Goal: Task Accomplishment & Management: Use online tool/utility

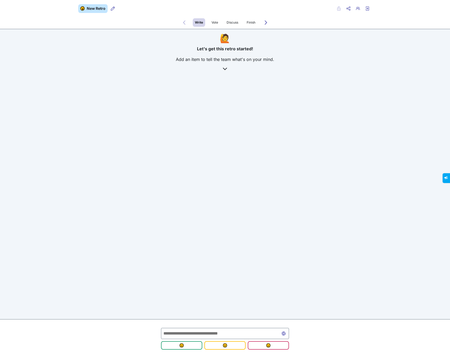
click at [288, 130] on div "New Retro Retro users Private Share menu Copy Copy link Retro users Exit retro …" at bounding box center [225, 67] width 450 height 134
click at [184, 195] on div "New Retro Retro users Private Share menu Copy Copy link Retro users Exit retro …" at bounding box center [225, 178] width 450 height 356
click at [349, 9] on icon "Share menu" at bounding box center [349, 8] width 4 height 4
click at [330, 20] on span "Copy Copy link" at bounding box center [331, 20] width 29 height 6
click at [257, 194] on div "New Retro Retro users Private Share menu Copy Copy link Retro users Exit retro …" at bounding box center [225, 178] width 450 height 356
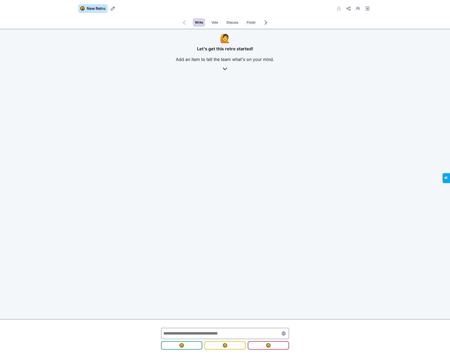
click at [235, 159] on div "New Retro Retro users Private Share menu Copy Copy link Retro users Exit retro …" at bounding box center [225, 178] width 450 height 356
click at [210, 336] on input "text" at bounding box center [225, 332] width 128 height 11
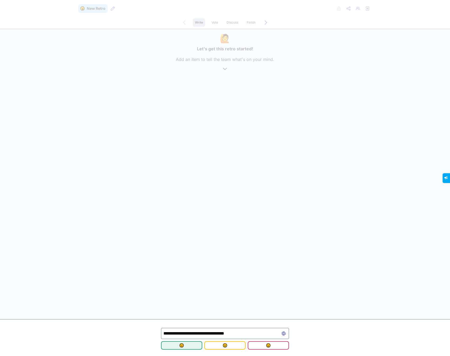
type input "**********"
click at [191, 342] on button "submit" at bounding box center [181, 345] width 41 height 8
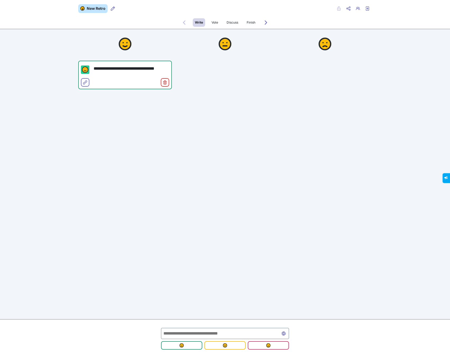
click at [218, 332] on input "text" at bounding box center [225, 332] width 128 height 11
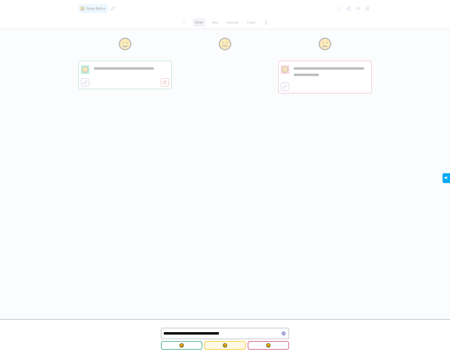
type input "**********"
click at [235, 344] on span "submit" at bounding box center [225, 345] width 33 height 4
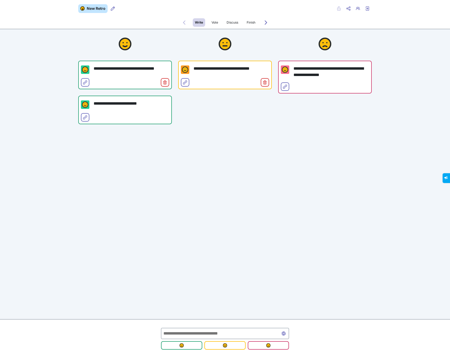
click at [188, 329] on input "text" at bounding box center [225, 332] width 128 height 11
type input "**********"
click at [180, 345] on img "submit" at bounding box center [182, 345] width 4 height 4
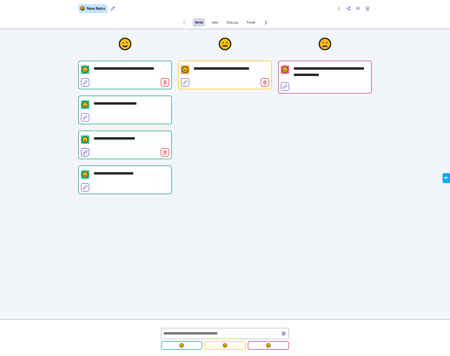
click at [85, 154] on icon "Select for merge" at bounding box center [85, 152] width 4 height 4
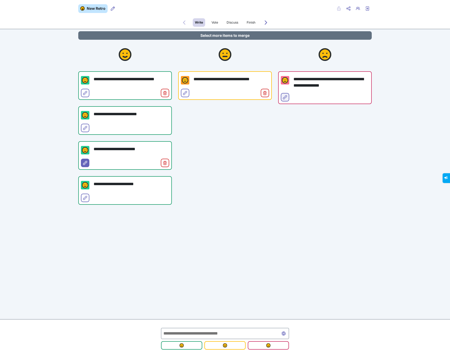
click at [286, 97] on icon "Select for merge" at bounding box center [285, 97] width 4 height 4
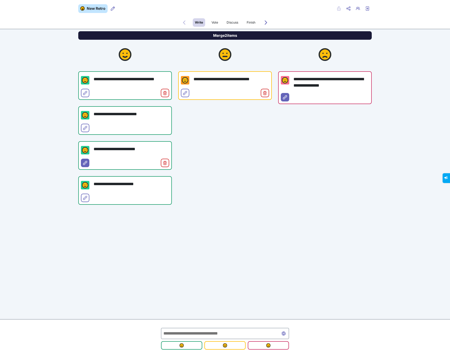
click at [217, 36] on button "Merge 2 items" at bounding box center [225, 35] width 294 height 8
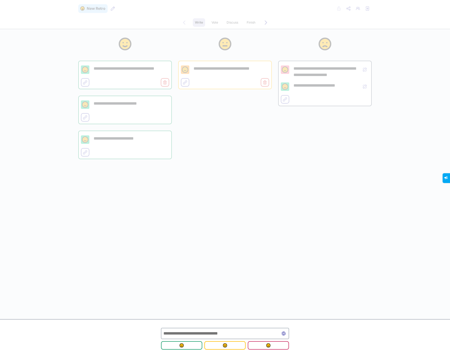
click at [209, 331] on input "text" at bounding box center [225, 332] width 128 height 11
type input "*********"
click at [184, 342] on button "submit" at bounding box center [181, 345] width 41 height 8
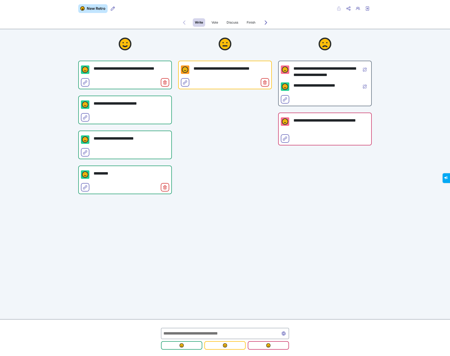
click at [208, 334] on input "text" at bounding box center [225, 332] width 128 height 11
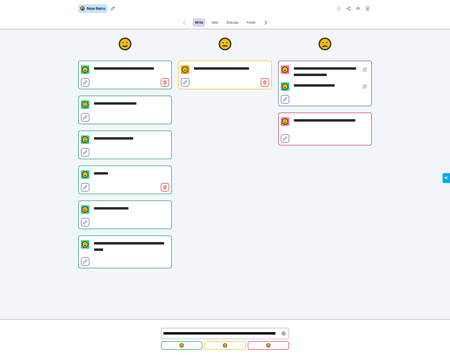
scroll to position [0, 96]
type input "**********"
click at [264, 344] on span "submit" at bounding box center [268, 345] width 33 height 4
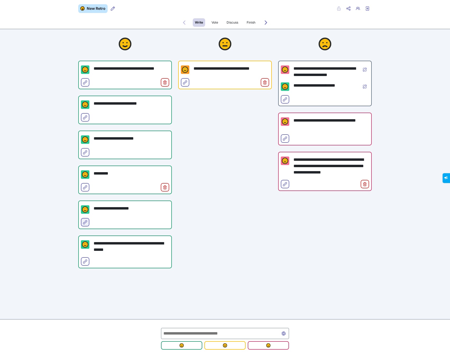
click at [83, 223] on icon "Select for merge" at bounding box center [85, 222] width 4 height 4
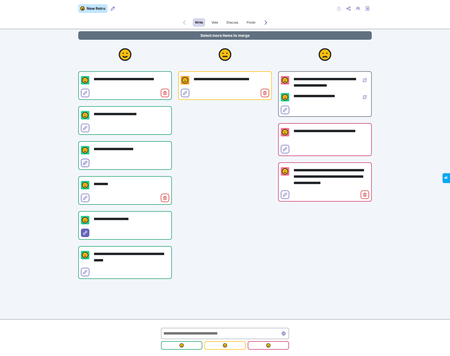
click at [85, 161] on icon "Select for merge" at bounding box center [85, 163] width 4 height 4
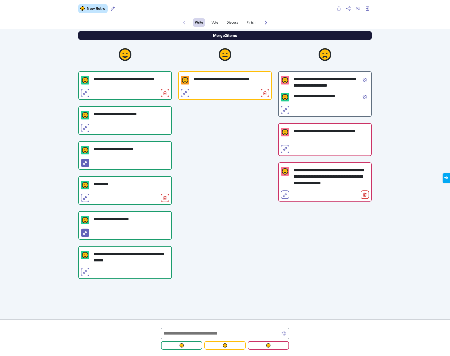
click at [228, 35] on button "Merge 2 items" at bounding box center [225, 35] width 294 height 8
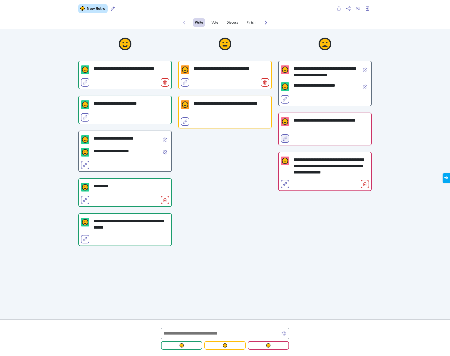
click at [281, 137] on button "Select for merge" at bounding box center [285, 138] width 8 height 8
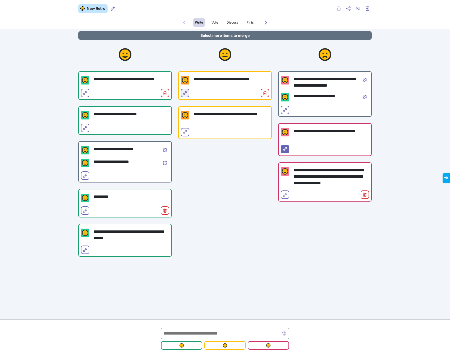
click at [185, 93] on icon "Select for merge" at bounding box center [185, 93] width 4 height 4
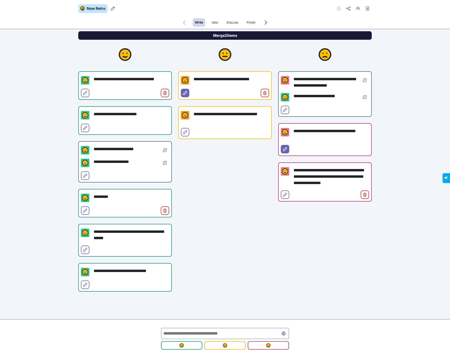
click at [223, 37] on button "Merge 2 items" at bounding box center [225, 35] width 294 height 8
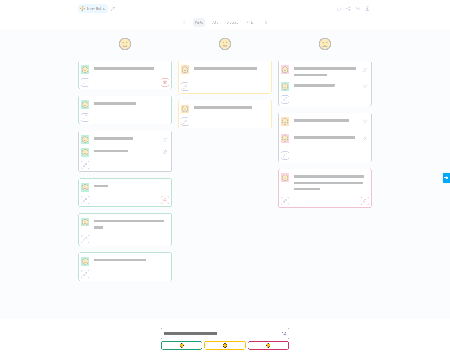
click at [215, 333] on input "text" at bounding box center [225, 332] width 128 height 11
type input "**********"
click at [268, 343] on img "submit" at bounding box center [268, 345] width 4 height 4
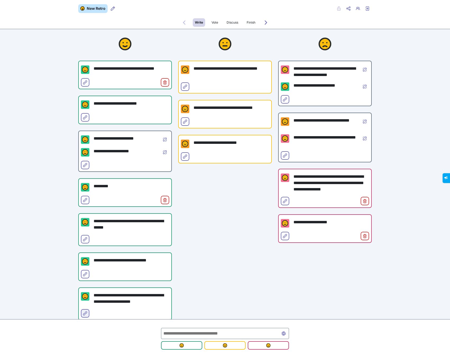
click at [84, 312] on icon "Select for merge" at bounding box center [85, 313] width 4 height 4
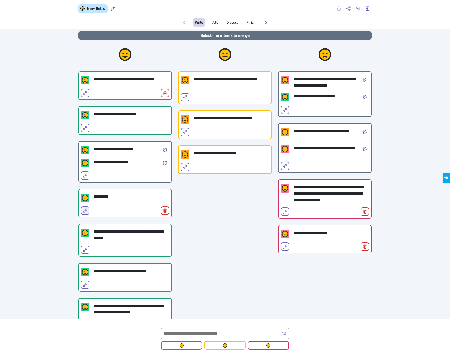
click at [84, 208] on button "Select for merge" at bounding box center [85, 210] width 8 height 8
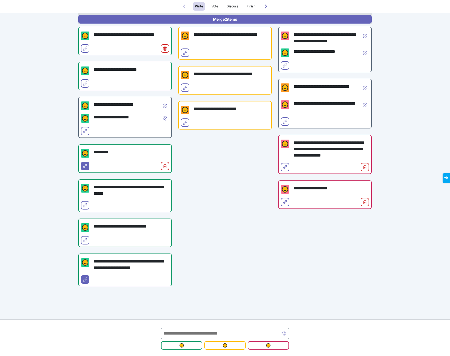
scroll to position [45, 0]
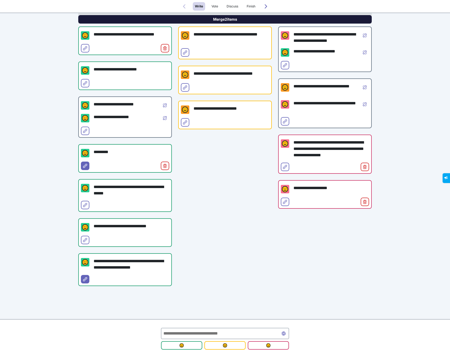
click at [231, 19] on button "Merge 2 items" at bounding box center [225, 19] width 294 height 8
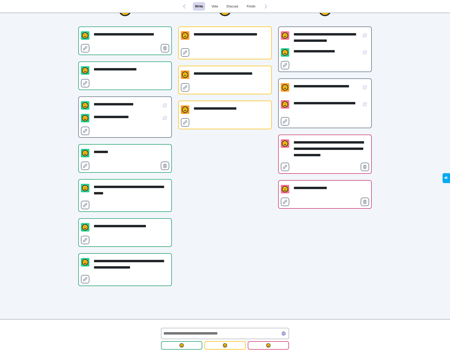
scroll to position [18, 0]
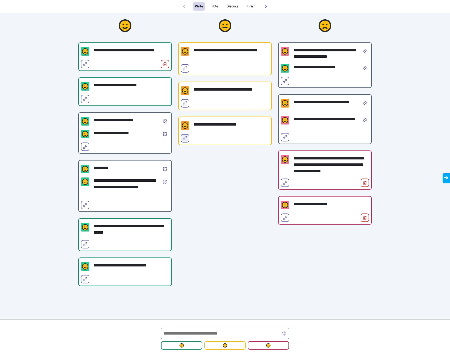
click at [186, 139] on icon "Select for merge" at bounding box center [185, 138] width 4 height 4
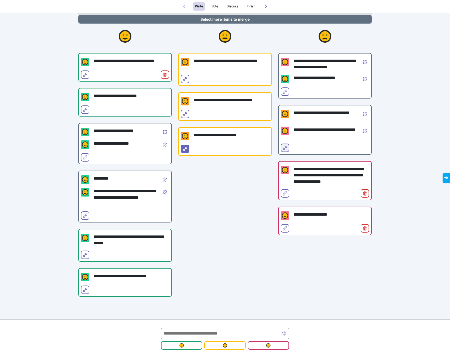
click at [284, 146] on icon "Select for merge" at bounding box center [285, 147] width 4 height 4
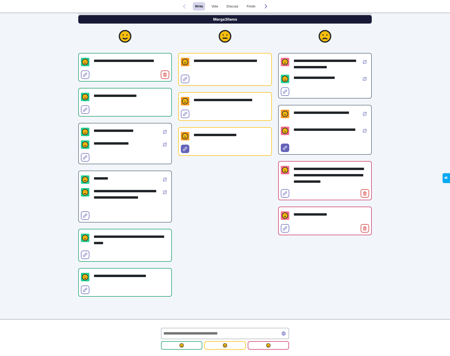
click at [239, 20] on button "Merge 3 items" at bounding box center [225, 19] width 294 height 8
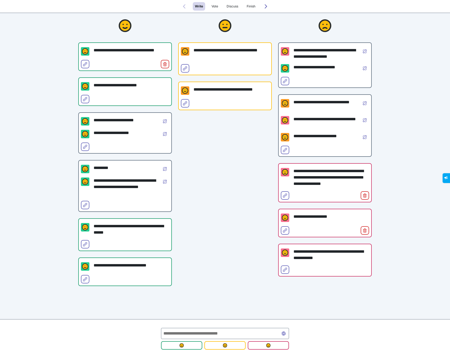
click at [230, 162] on div "**********" at bounding box center [225, 151] width 94 height 281
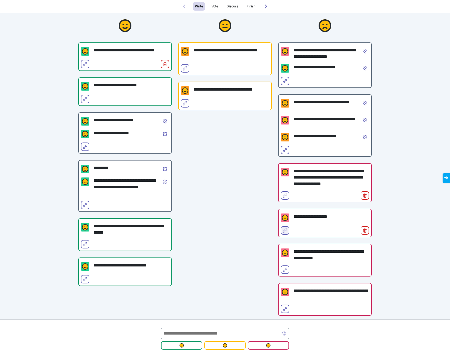
click at [285, 229] on icon "Select for merge" at bounding box center [285, 230] width 4 height 4
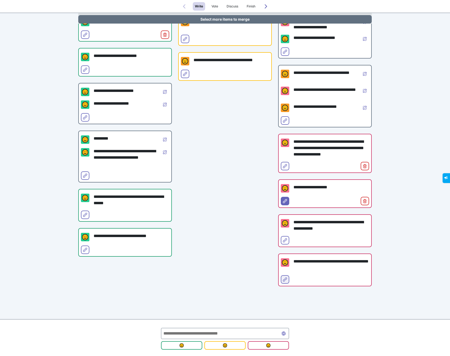
scroll to position [58, 0]
click at [286, 281] on icon "Select for merge" at bounding box center [285, 279] width 4 height 4
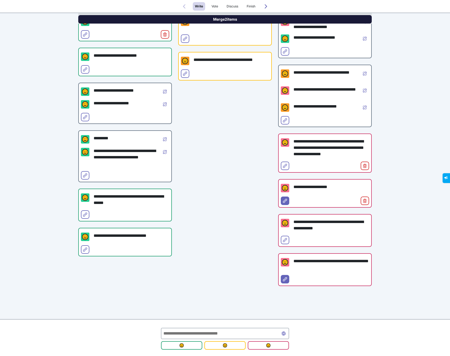
click at [220, 18] on button "Merge 2 items" at bounding box center [225, 19] width 294 height 8
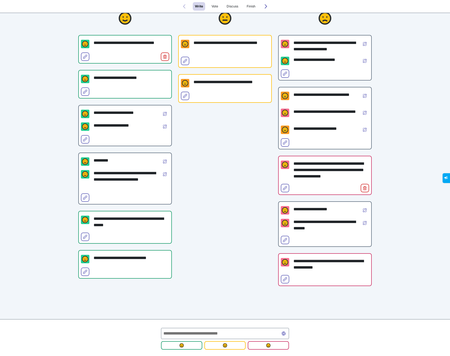
scroll to position [26, 0]
click at [250, 336] on input "text" at bounding box center [225, 332] width 128 height 11
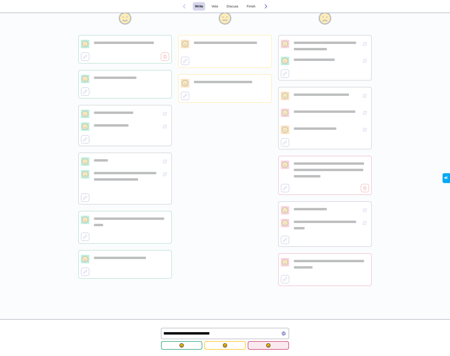
type input "**********"
click at [269, 344] on img "submit" at bounding box center [268, 345] width 4 height 4
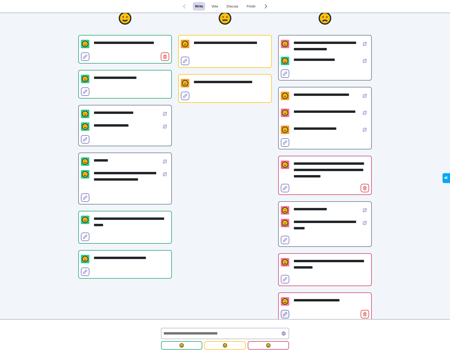
click at [287, 314] on icon "Select for merge" at bounding box center [285, 314] width 4 height 4
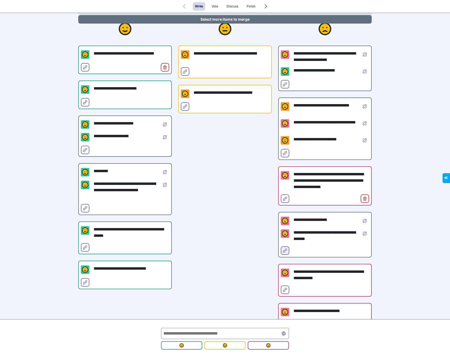
click at [284, 249] on icon "Select for merge" at bounding box center [285, 250] width 4 height 4
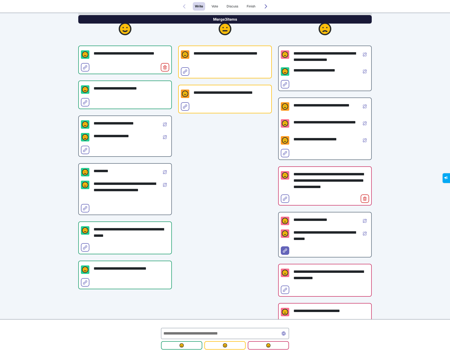
click at [221, 20] on button "Merge 3 items" at bounding box center [225, 19] width 294 height 8
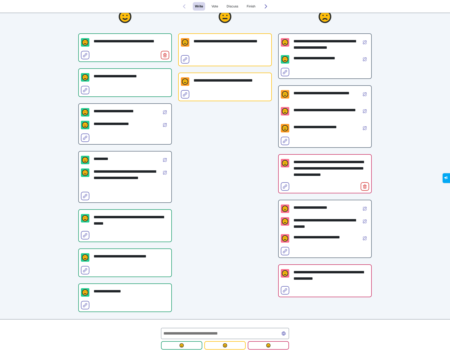
scroll to position [32, 0]
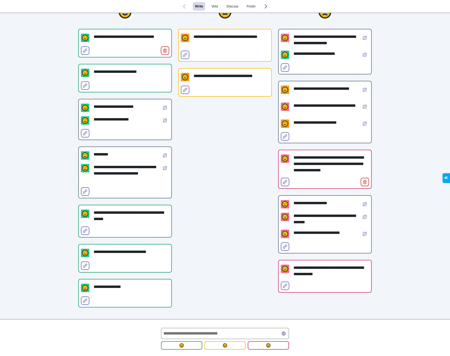
click at [382, 90] on div "**********" at bounding box center [225, 172] width 450 height 409
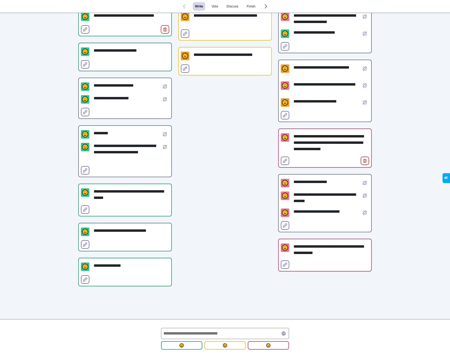
scroll to position [53, 0]
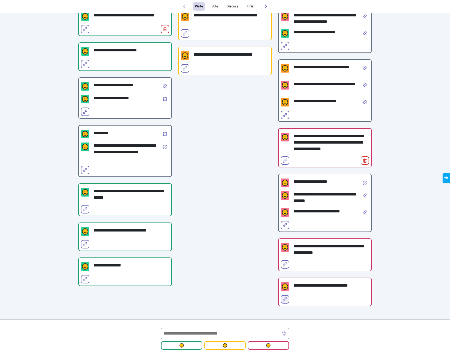
click at [286, 298] on icon "Select for merge" at bounding box center [285, 299] width 4 height 4
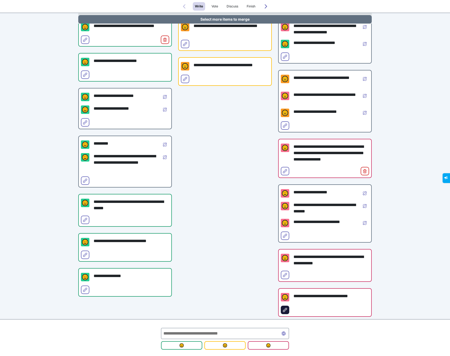
scroll to position [64, 0]
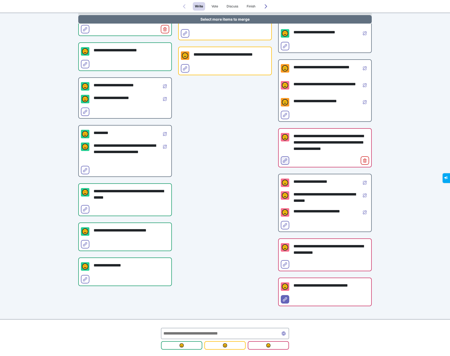
click at [286, 162] on icon "Select for merge" at bounding box center [285, 160] width 4 height 4
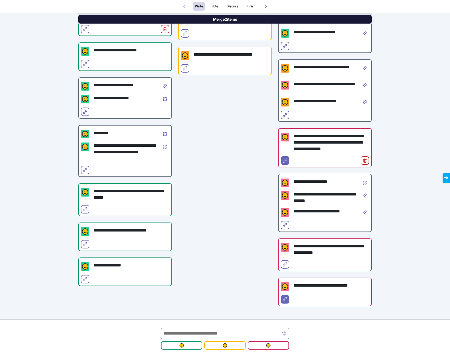
click at [221, 18] on button "Merge 2 items" at bounding box center [225, 19] width 294 height 8
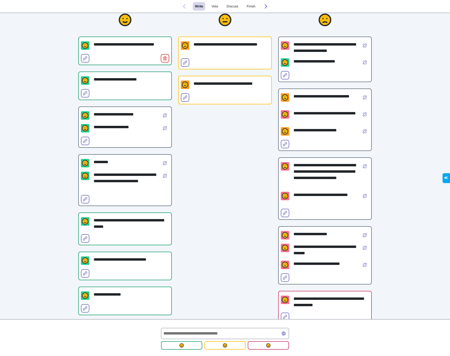
scroll to position [21, 0]
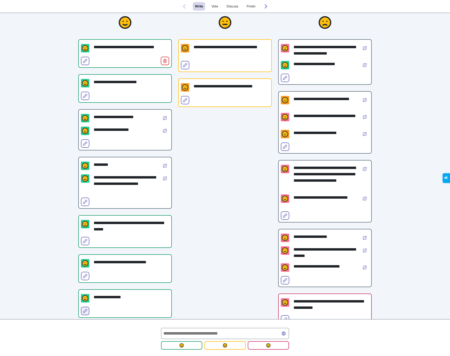
click at [83, 310] on button "Select for merge" at bounding box center [85, 310] width 8 height 8
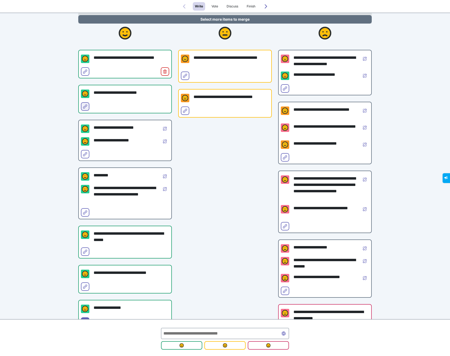
click at [87, 107] on icon "Select for merge" at bounding box center [85, 106] width 4 height 4
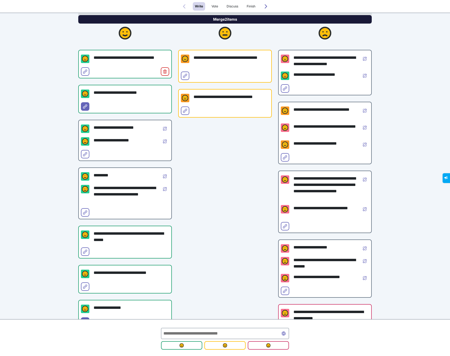
click at [213, 21] on button "Merge 2 items" at bounding box center [225, 19] width 294 height 8
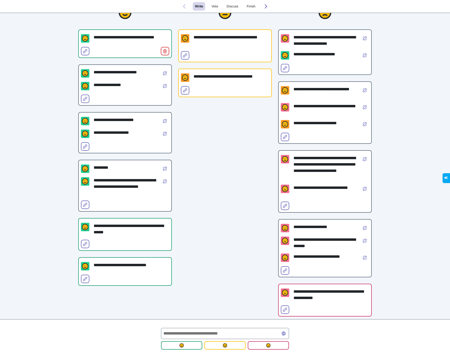
scroll to position [32, 0]
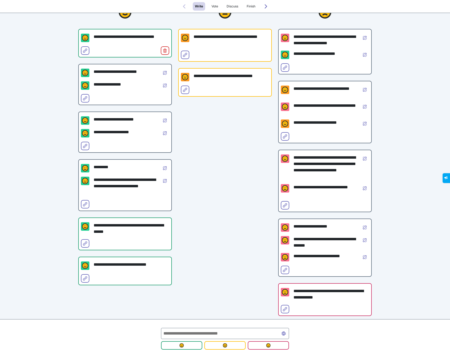
click at [192, 143] on div "**********" at bounding box center [225, 159] width 94 height 325
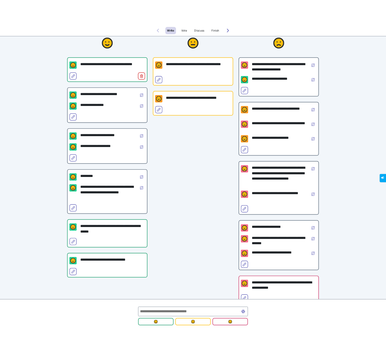
scroll to position [23, 0]
